Goal: Communication & Community: Answer question/provide support

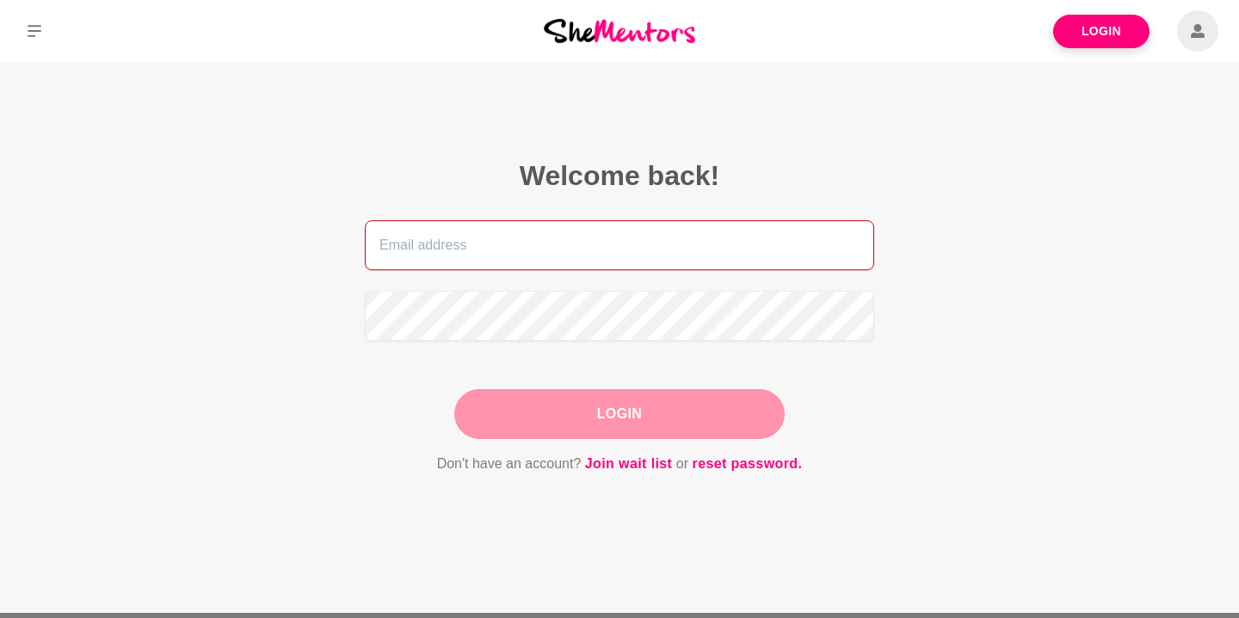
type input "[PERSON_NAME][EMAIL_ADDRESS][DOMAIN_NAME]"
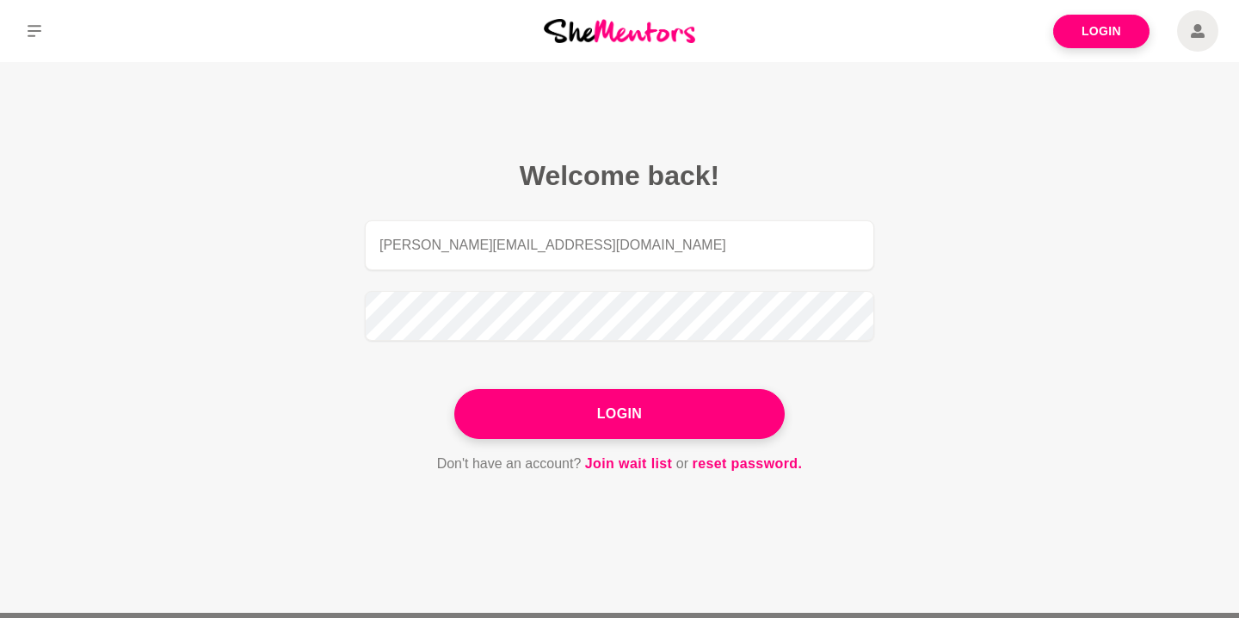
click at [591, 412] on div "Login" at bounding box center [619, 414] width 330 height 50
click at [591, 412] on button "Login" at bounding box center [619, 414] width 330 height 50
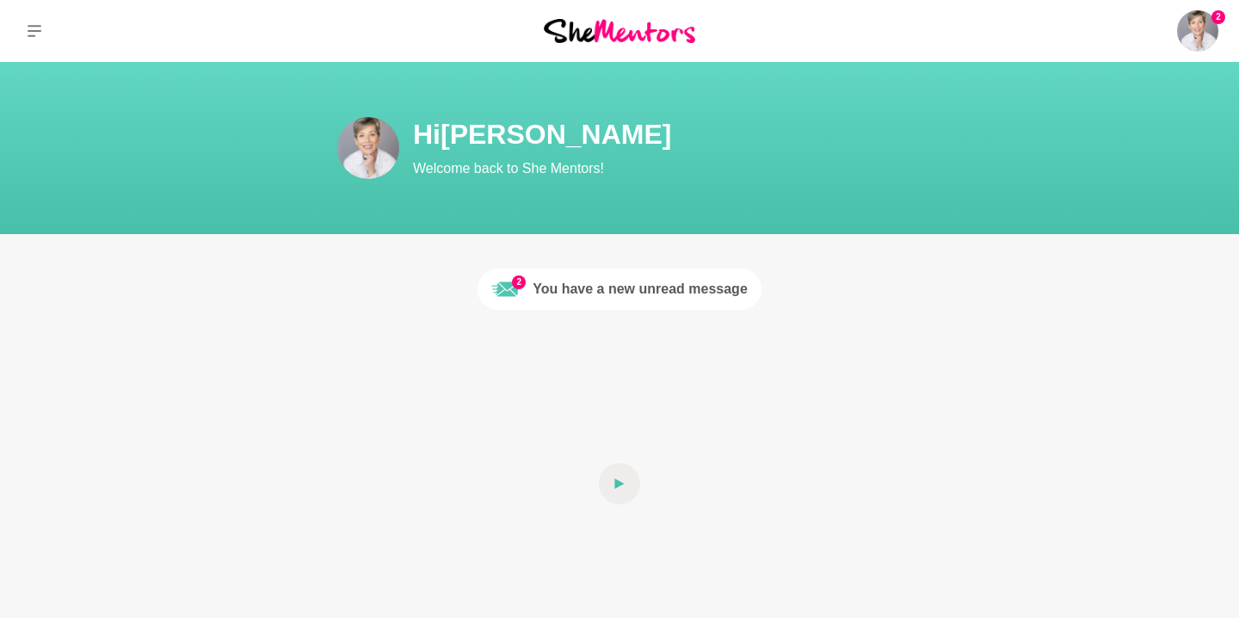
click at [619, 281] on div "You have a new unread message" at bounding box center [640, 289] width 215 height 21
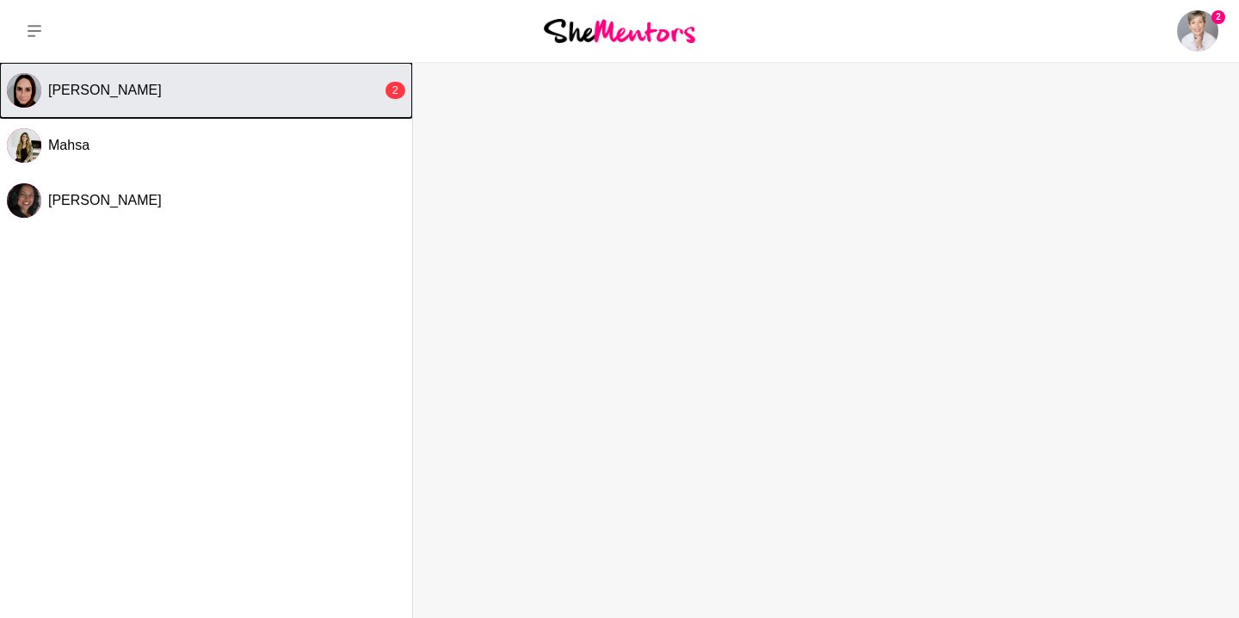
click at [133, 83] on span "[PERSON_NAME]" at bounding box center [105, 90] width 114 height 15
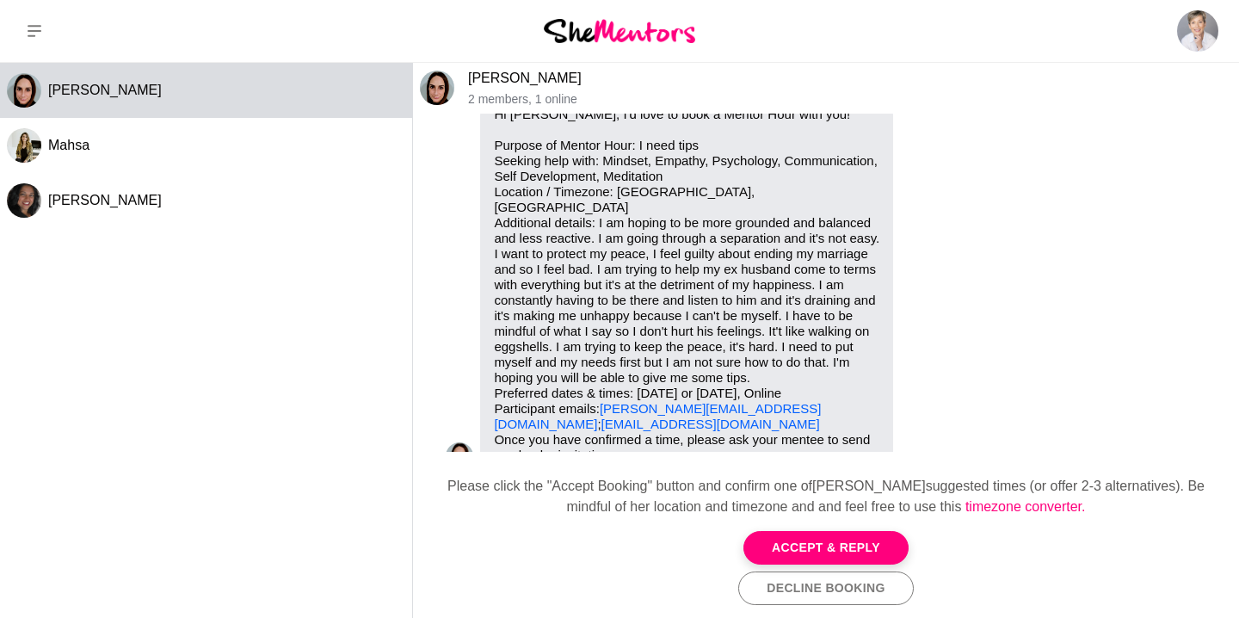
scroll to position [261, 0]
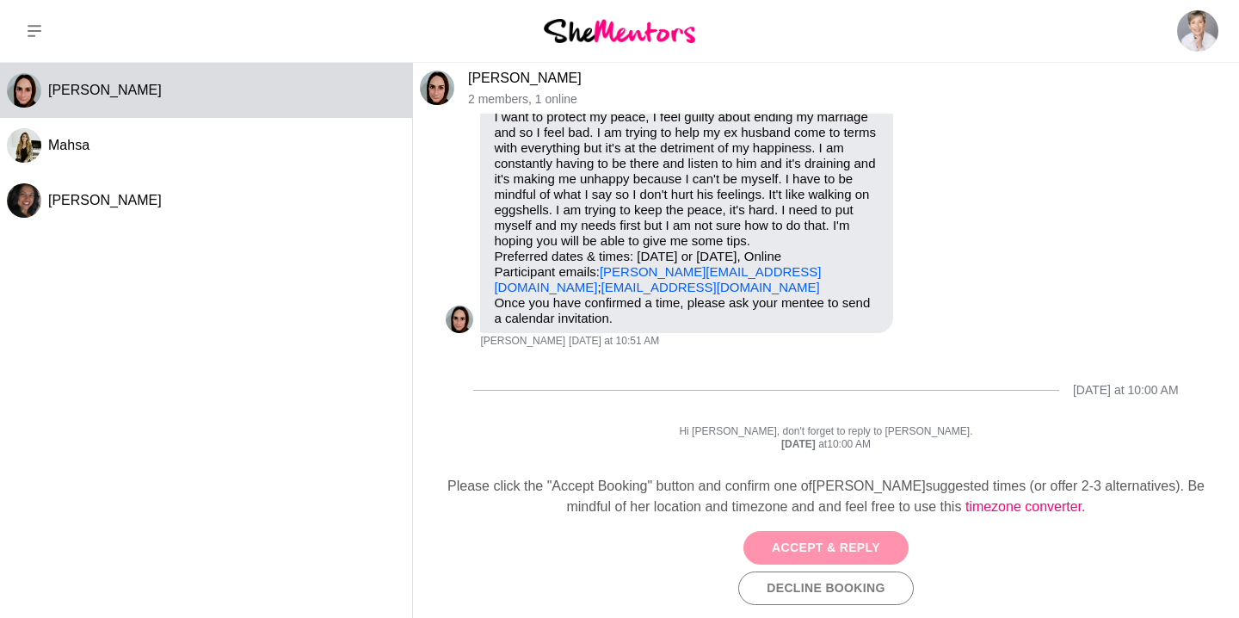
click at [808, 542] on button "Accept & Reply" at bounding box center [826, 548] width 165 height 34
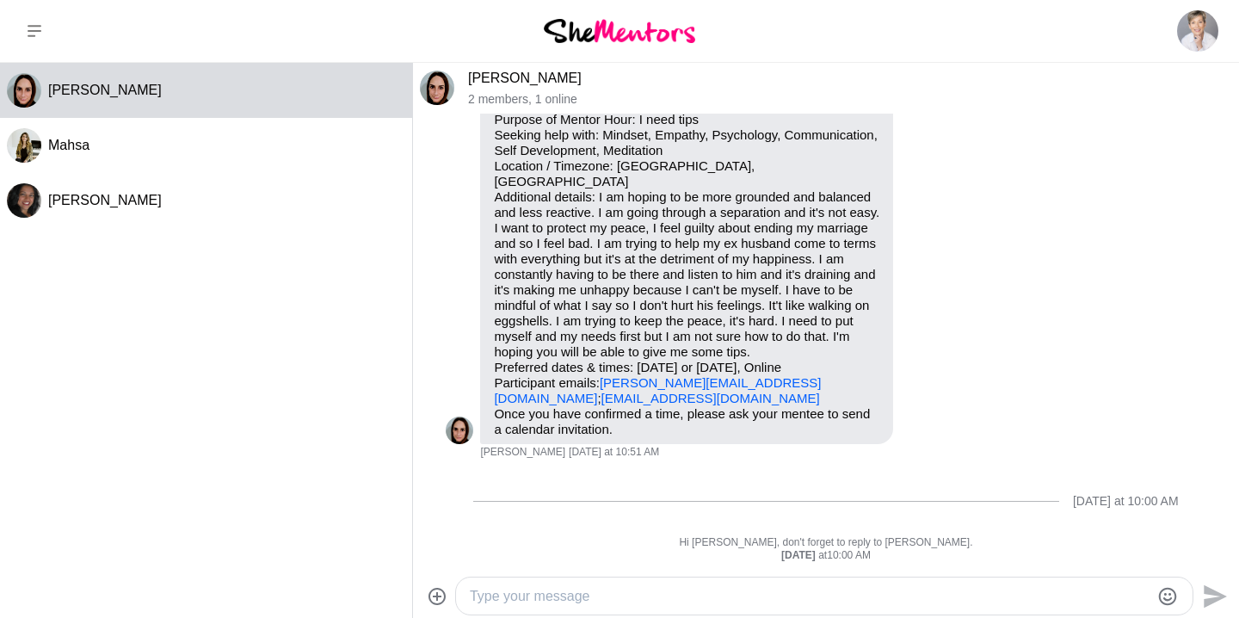
scroll to position [176, 0]
click at [674, 525] on ul "New - [DATE] at 10:51 AM Unread messages Pin Mark as unread Flag Mute Hi [PERSO…" at bounding box center [826, 263] width 760 height 599
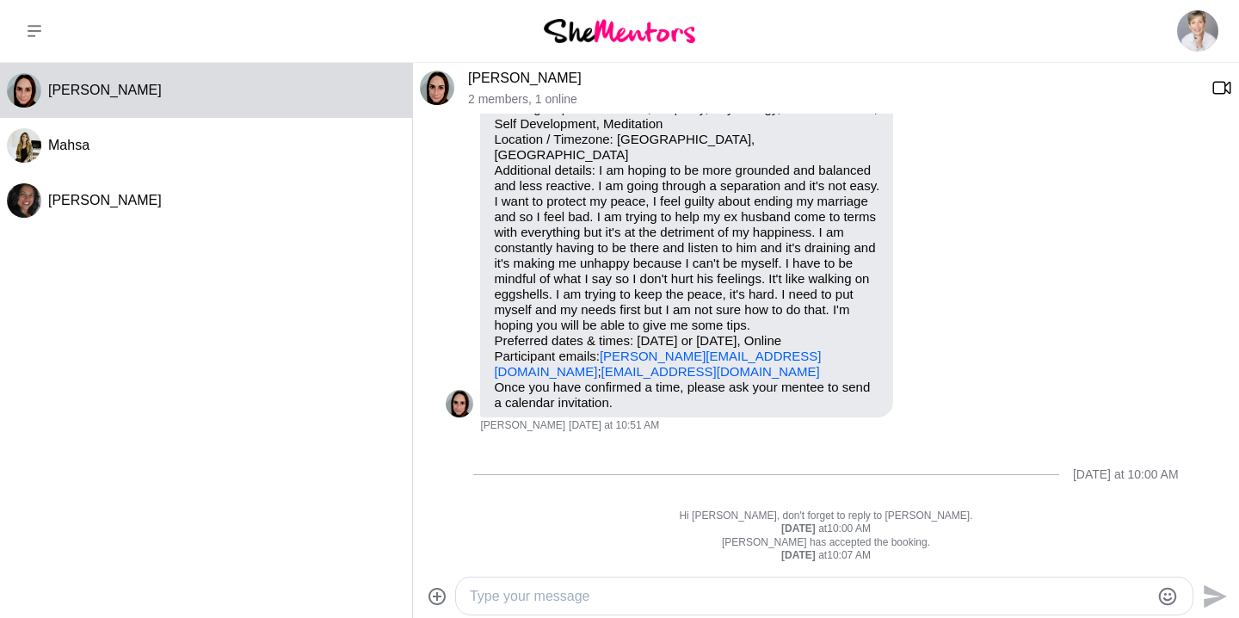
click at [646, 596] on textarea "Type your message" at bounding box center [810, 596] width 680 height 21
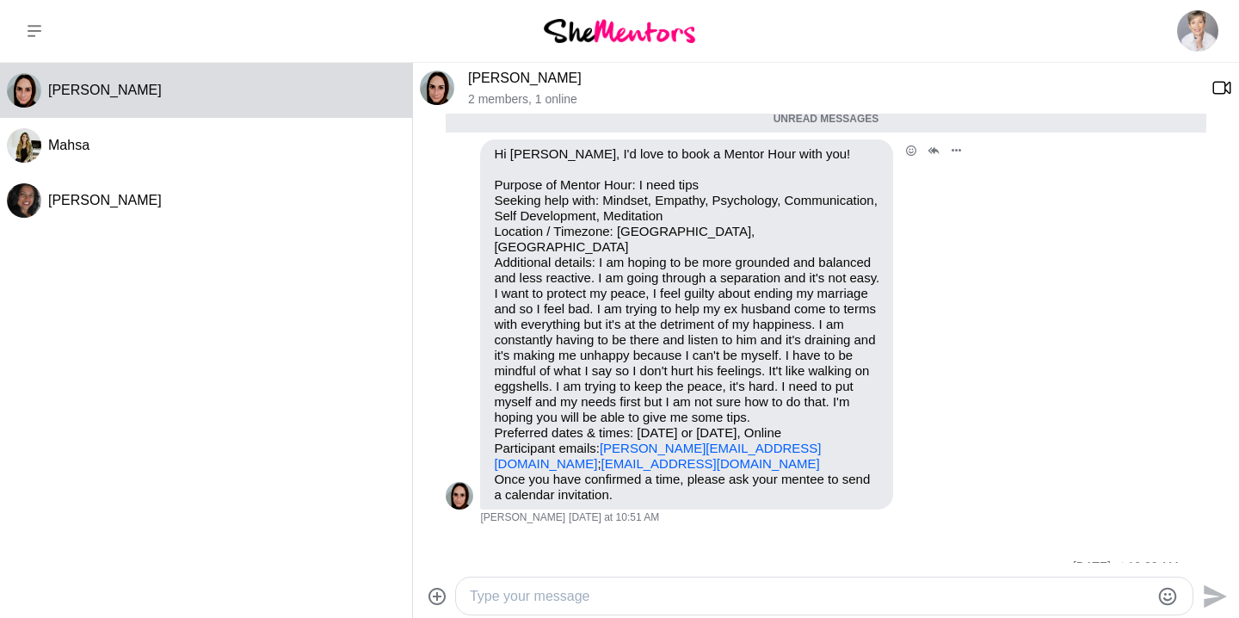
scroll to position [78, 0]
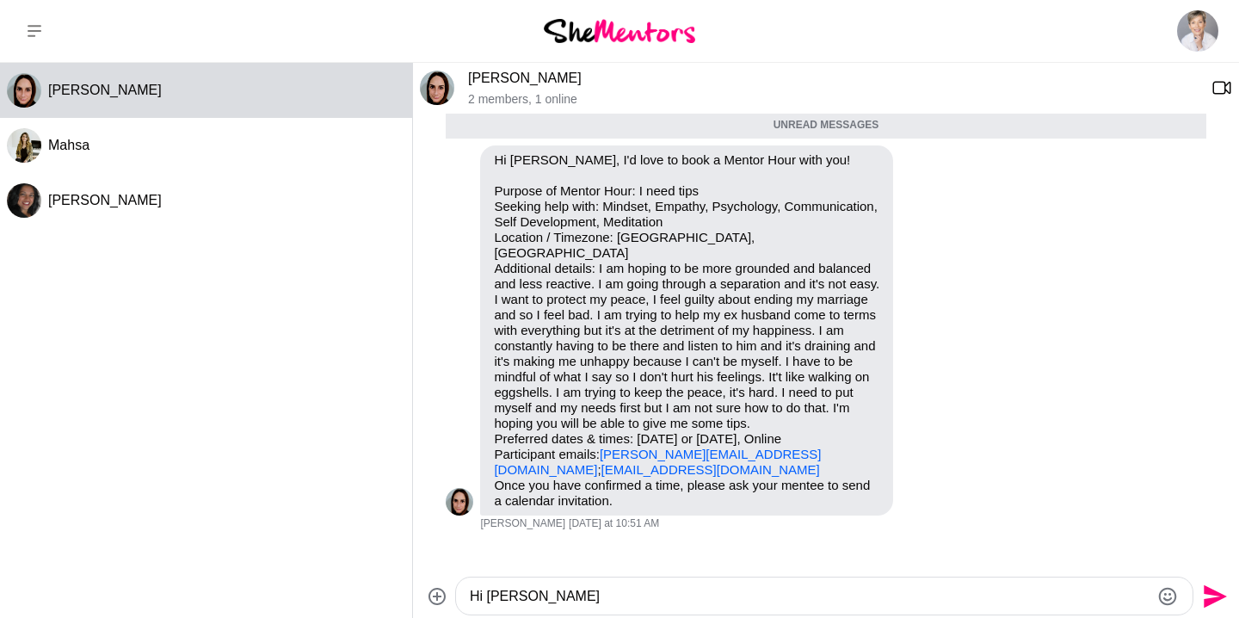
click at [528, 596] on textarea "Hi [PERSON_NAME]" at bounding box center [810, 596] width 680 height 21
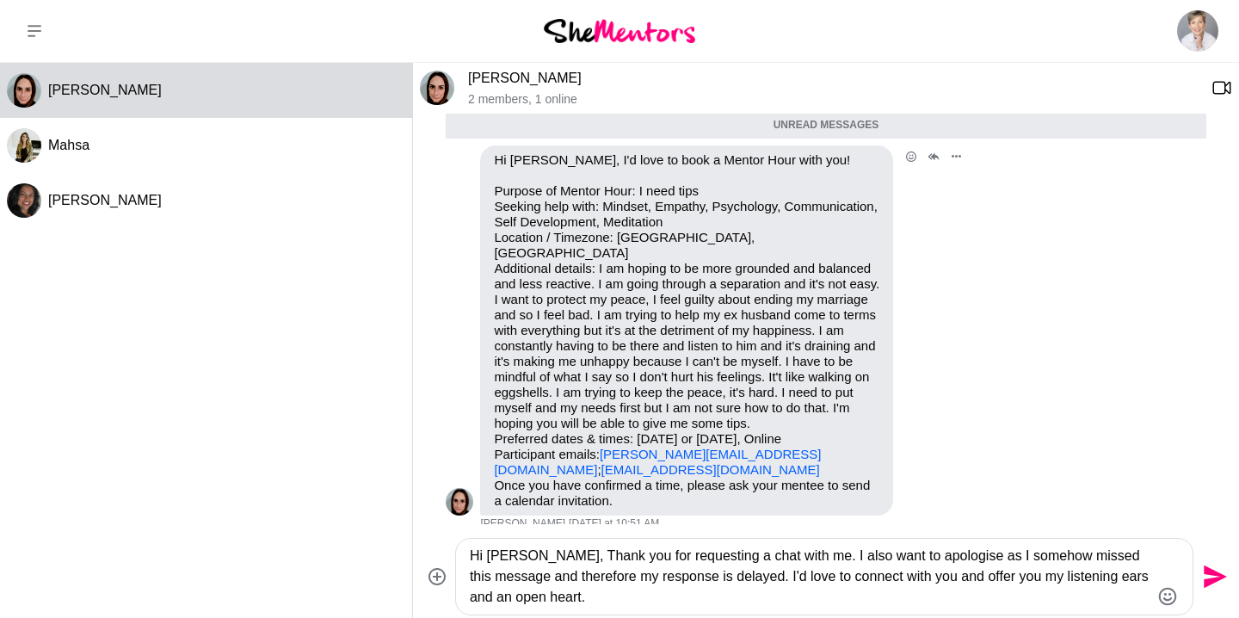
scroll to position [0, 0]
click at [623, 599] on textarea "Hi [PERSON_NAME], Thank you for requesting a chat with me. I also want to apolo…" at bounding box center [810, 577] width 680 height 62
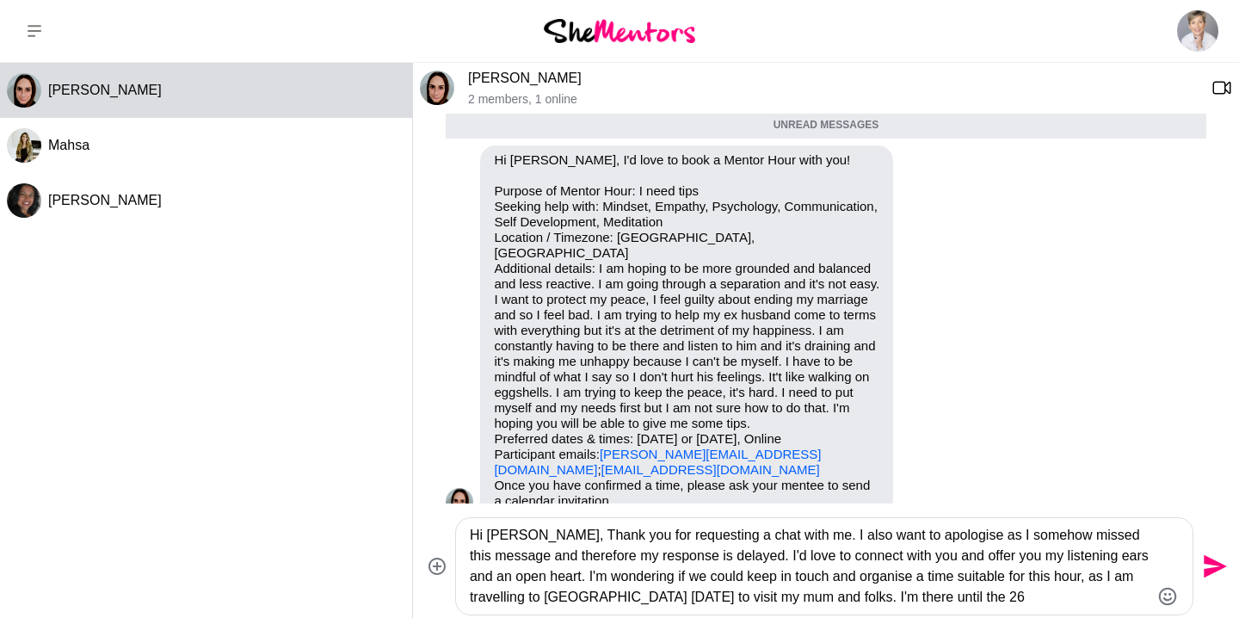
click at [914, 601] on textarea "Hi [PERSON_NAME], Thank you for requesting a chat with me. I also want to apolo…" at bounding box center [810, 566] width 680 height 83
click at [985, 599] on textarea "Hi [PERSON_NAME], Thank you for requesting a chat with me. I also want to apolo…" at bounding box center [810, 566] width 680 height 83
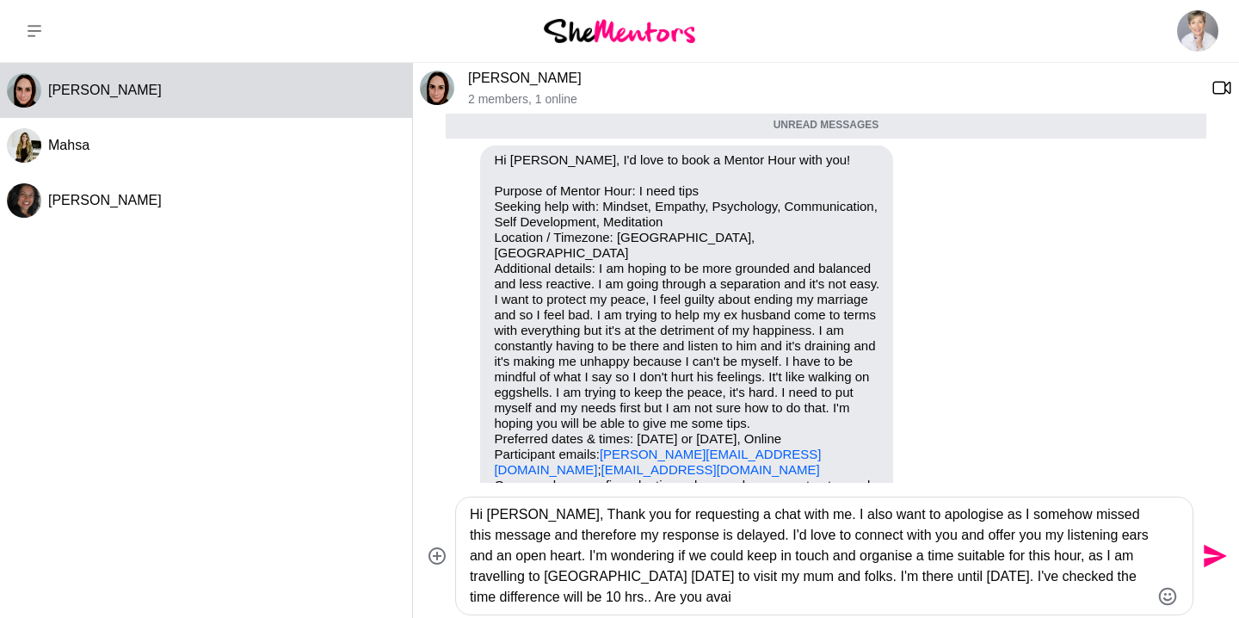
click at [705, 596] on textarea "Hi [PERSON_NAME], Thank you for requesting a chat with me. I also want to apolo…" at bounding box center [810, 555] width 680 height 103
click at [626, 599] on textarea "Hi [PERSON_NAME], Thank you for requesting a chat with me. I also want to apolo…" at bounding box center [810, 555] width 680 height 103
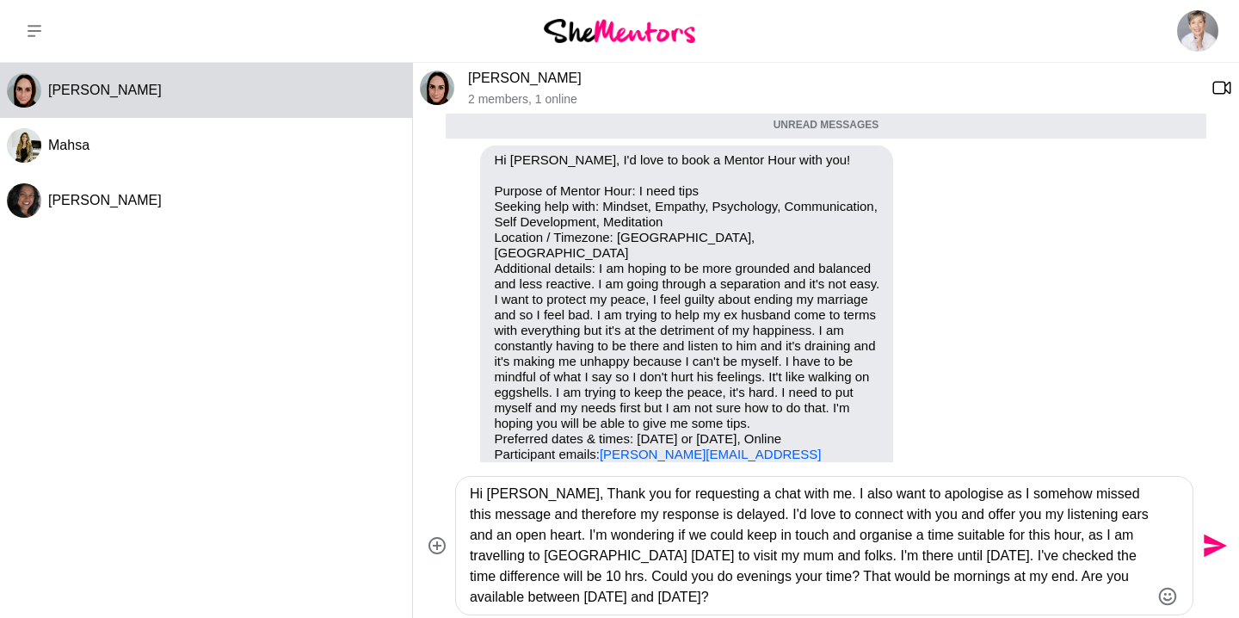
click at [784, 582] on textarea "Hi [PERSON_NAME], Thank you for requesting a chat with me. I also want to apolo…" at bounding box center [810, 546] width 680 height 124
click at [736, 596] on textarea "Hi [PERSON_NAME], Thank you for requesting a chat with me. I also want to apolo…" at bounding box center [810, 546] width 680 height 124
click at [1063, 577] on textarea "Hi [PERSON_NAME], Thank you for requesting a chat with me. I also want to apolo…" at bounding box center [810, 546] width 680 height 124
click at [827, 577] on textarea "Hi [PERSON_NAME], Thank you for requesting a chat with me. I also want to apolo…" at bounding box center [810, 546] width 680 height 124
click at [1061, 578] on textarea "Hi [PERSON_NAME], Thank you for requesting a chat with me. I also want to apolo…" at bounding box center [810, 546] width 680 height 124
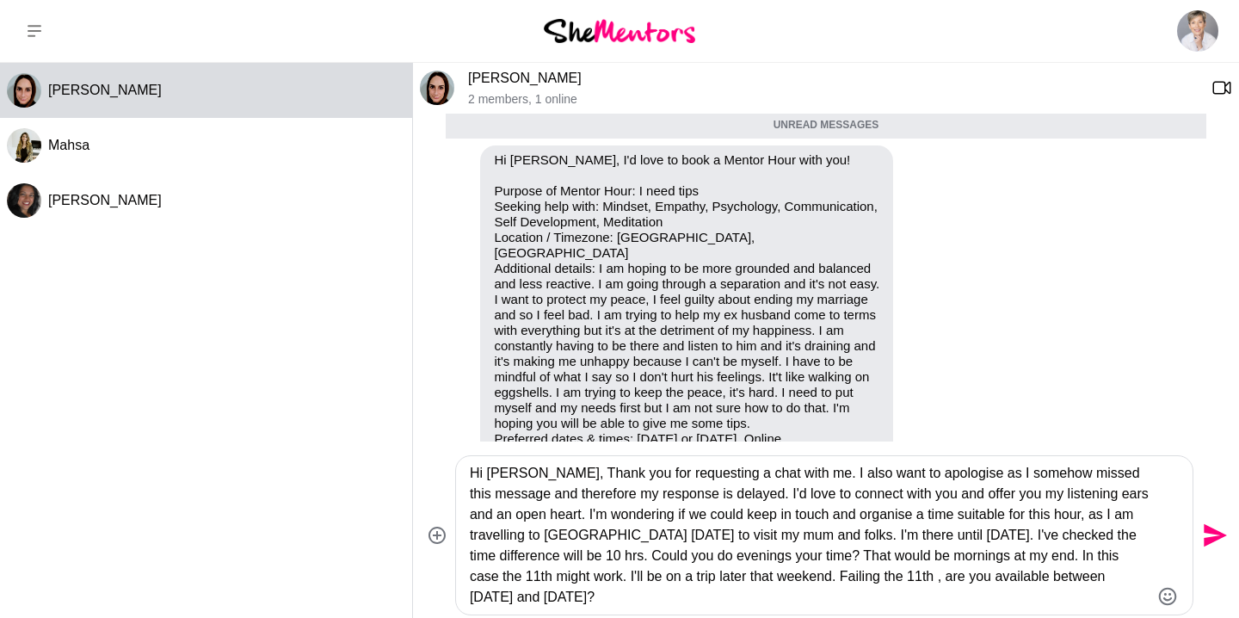
click at [909, 579] on textarea "Hi [PERSON_NAME], Thank you for requesting a chat with me. I also want to apolo…" at bounding box center [810, 535] width 680 height 145
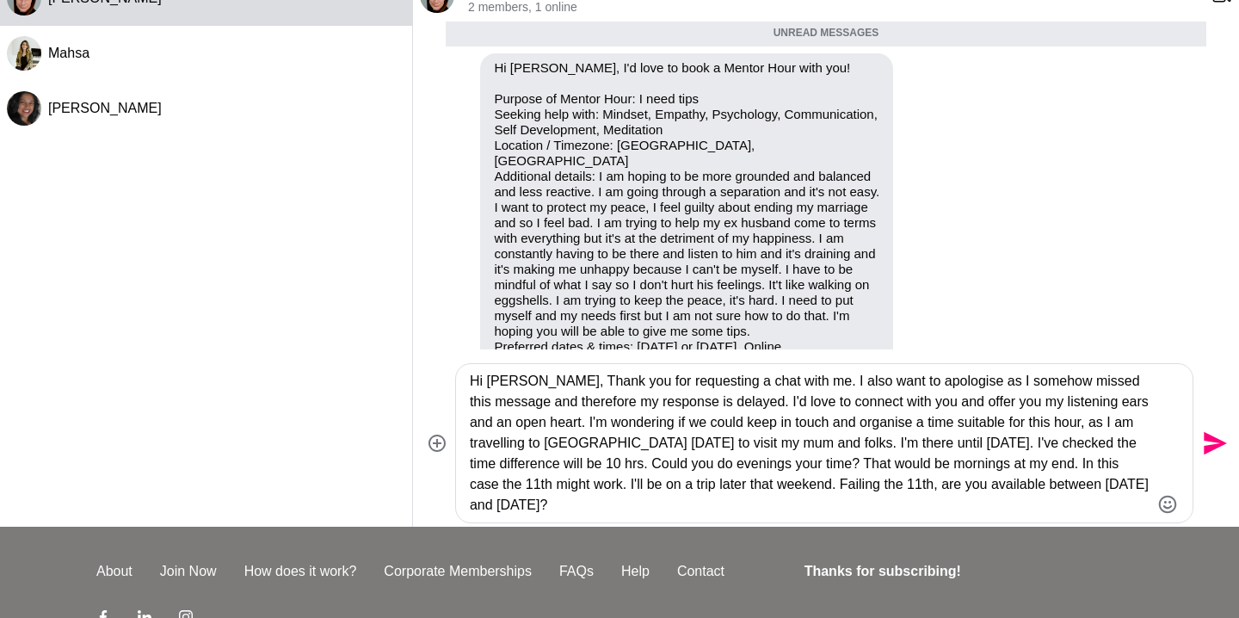
scroll to position [91, 0]
click at [560, 503] on textarea "Hi [PERSON_NAME], Thank you for requesting a chat with me. I also want to apolo…" at bounding box center [810, 444] width 680 height 145
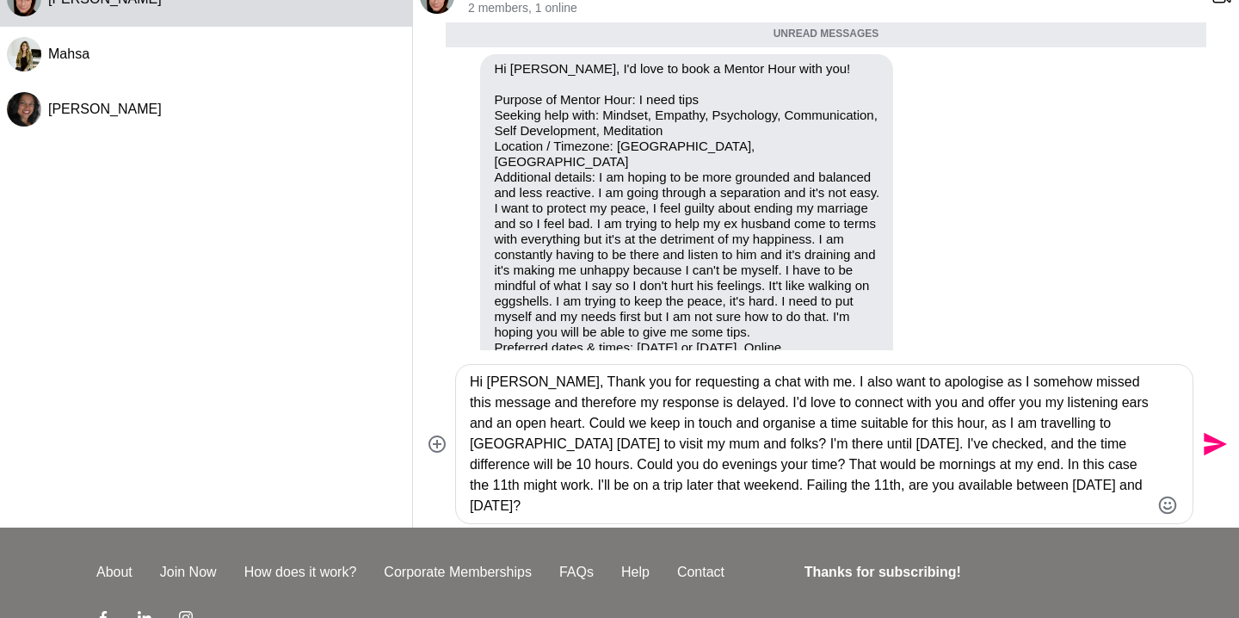
click at [519, 506] on textarea "Hi [PERSON_NAME], Thank you for requesting a chat with me. I also want to apolo…" at bounding box center [810, 444] width 680 height 145
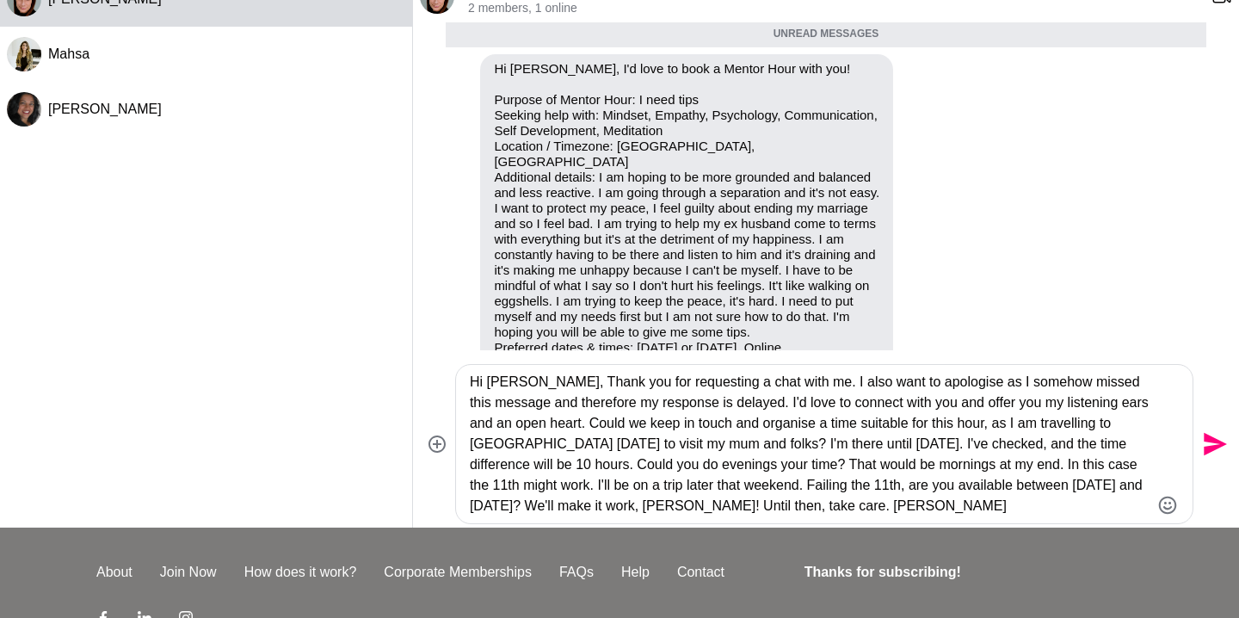
click at [830, 384] on textarea "Hi [PERSON_NAME], Thank you for requesting a chat with me. I also want to apolo…" at bounding box center [810, 444] width 680 height 145
click at [910, 386] on textarea "Hi [PERSON_NAME], Thank you for requesting a chat with me. I want to apologise …" at bounding box center [810, 444] width 680 height 145
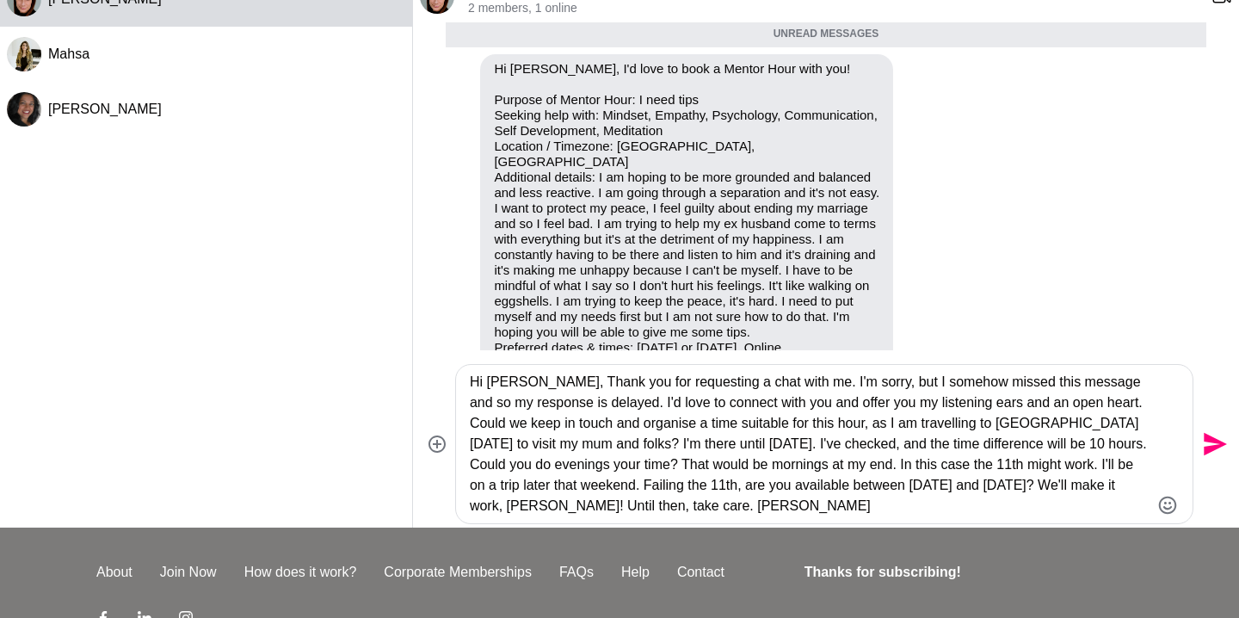
click at [997, 403] on textarea "Hi [PERSON_NAME], Thank you for requesting a chat with me. I'm sorry, but I som…" at bounding box center [810, 444] width 680 height 145
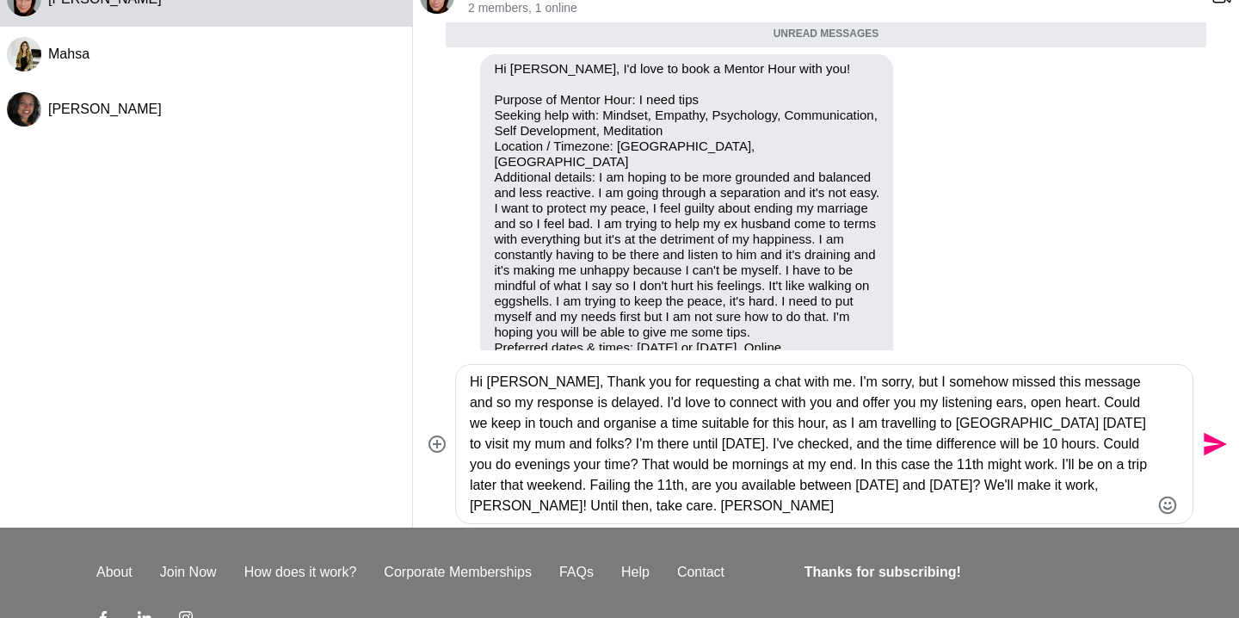
click at [1040, 401] on textarea "Hi [PERSON_NAME], Thank you for requesting a chat with me. I'm sorry, but I som…" at bounding box center [810, 444] width 680 height 145
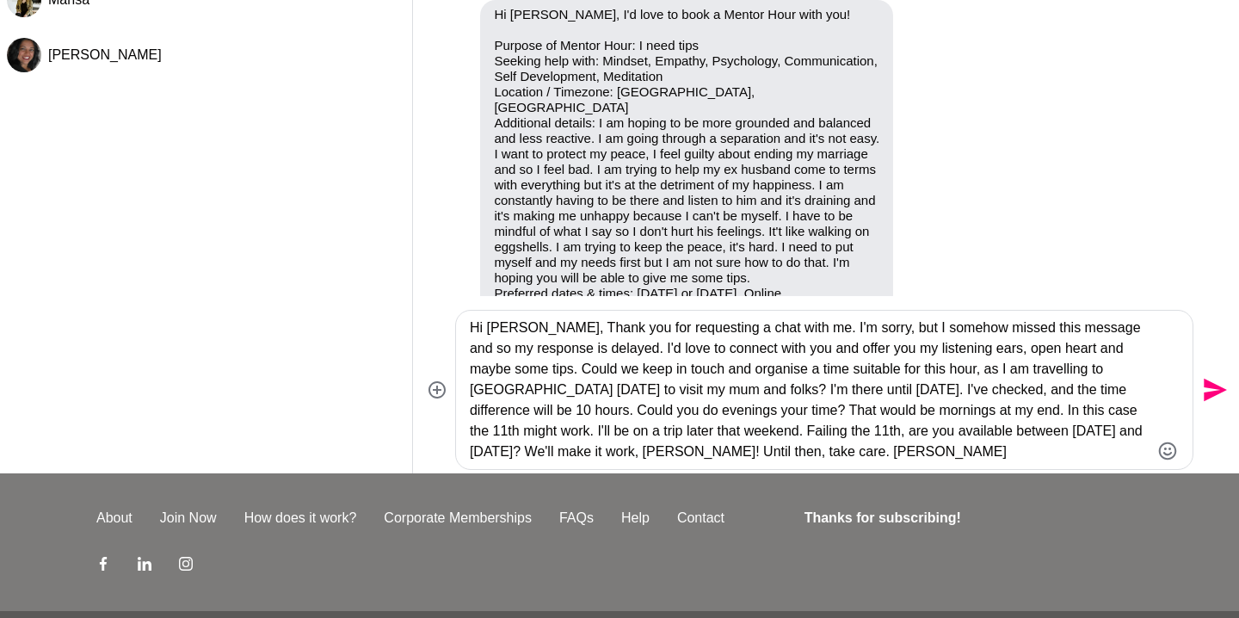
scroll to position [207, 0]
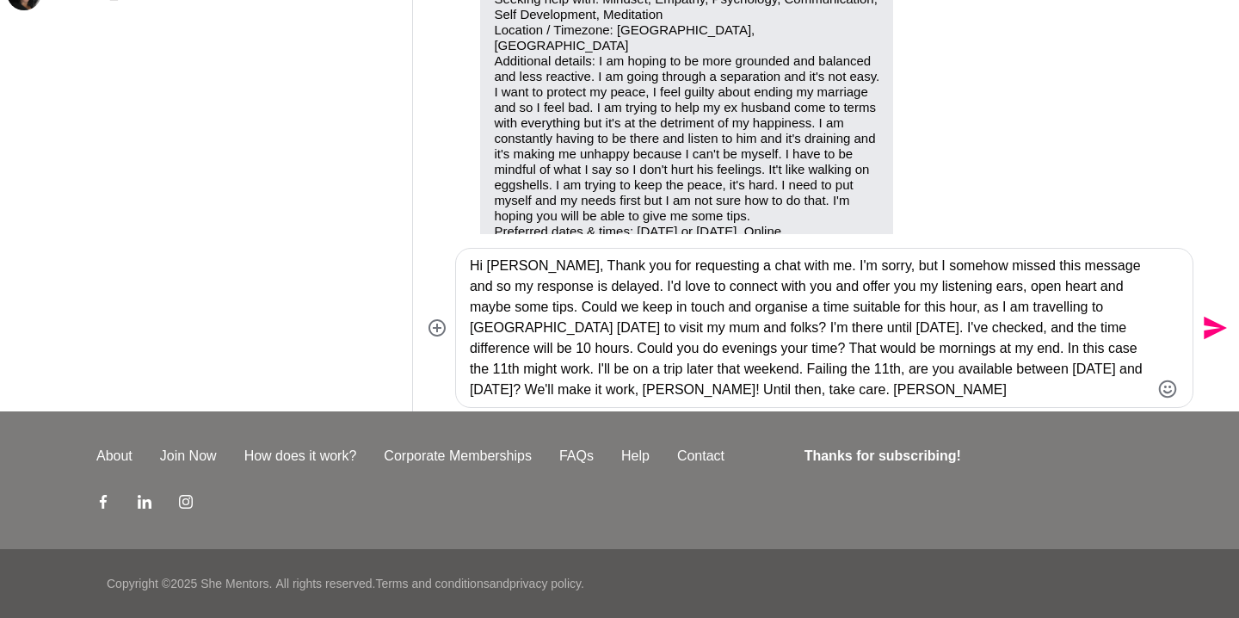
click at [1035, 350] on textarea "Hi [PERSON_NAME], Thank you for requesting a chat with me. I'm sorry, but I som…" at bounding box center [810, 328] width 680 height 145
click at [1079, 270] on textarea "Hi [PERSON_NAME], Thank you for requesting a chat with me. I'm sorry, but I som…" at bounding box center [810, 328] width 680 height 145
type textarea "Hi [PERSON_NAME], Thank you for requesting a chat with me. I'm sorry, but I som…"
click at [1210, 324] on icon "Send" at bounding box center [1215, 328] width 23 height 23
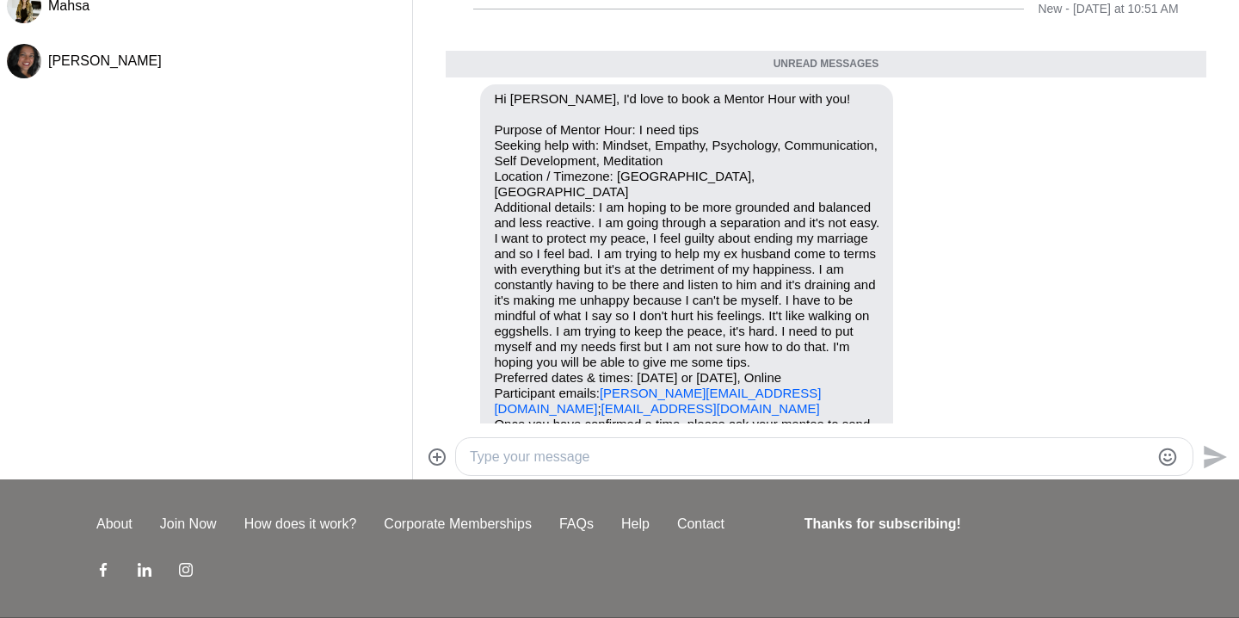
scroll to position [0, 0]
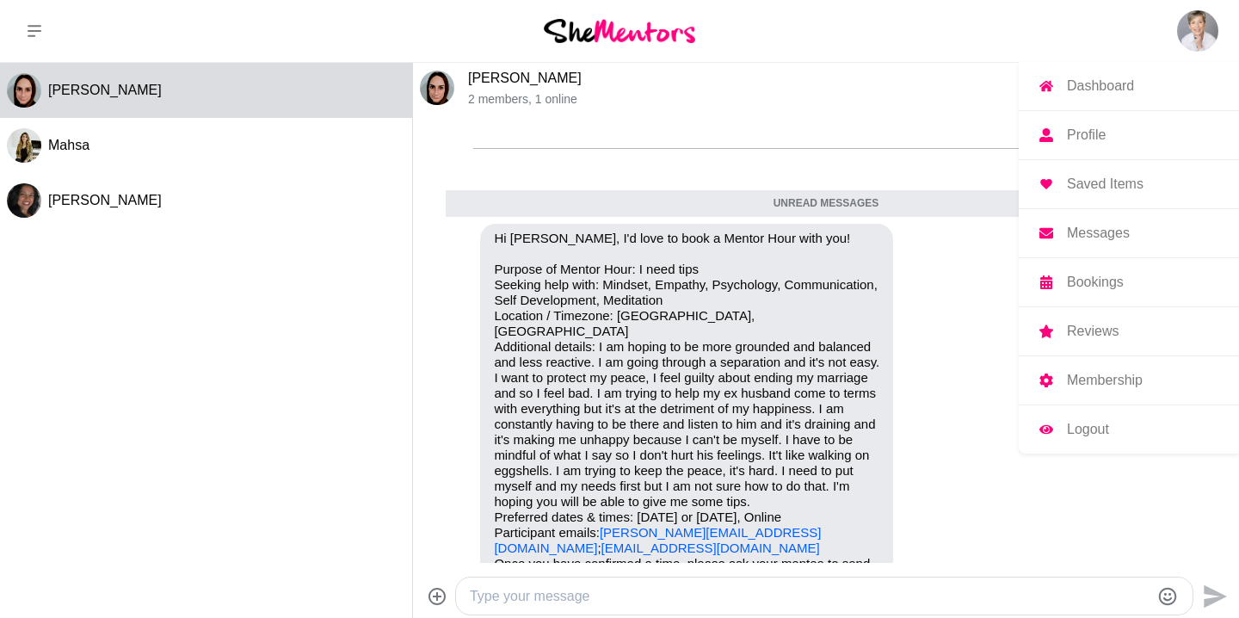
click at [1095, 433] on p "Logout" at bounding box center [1088, 430] width 42 height 14
